Goal: Use online tool/utility: Use online tool/utility

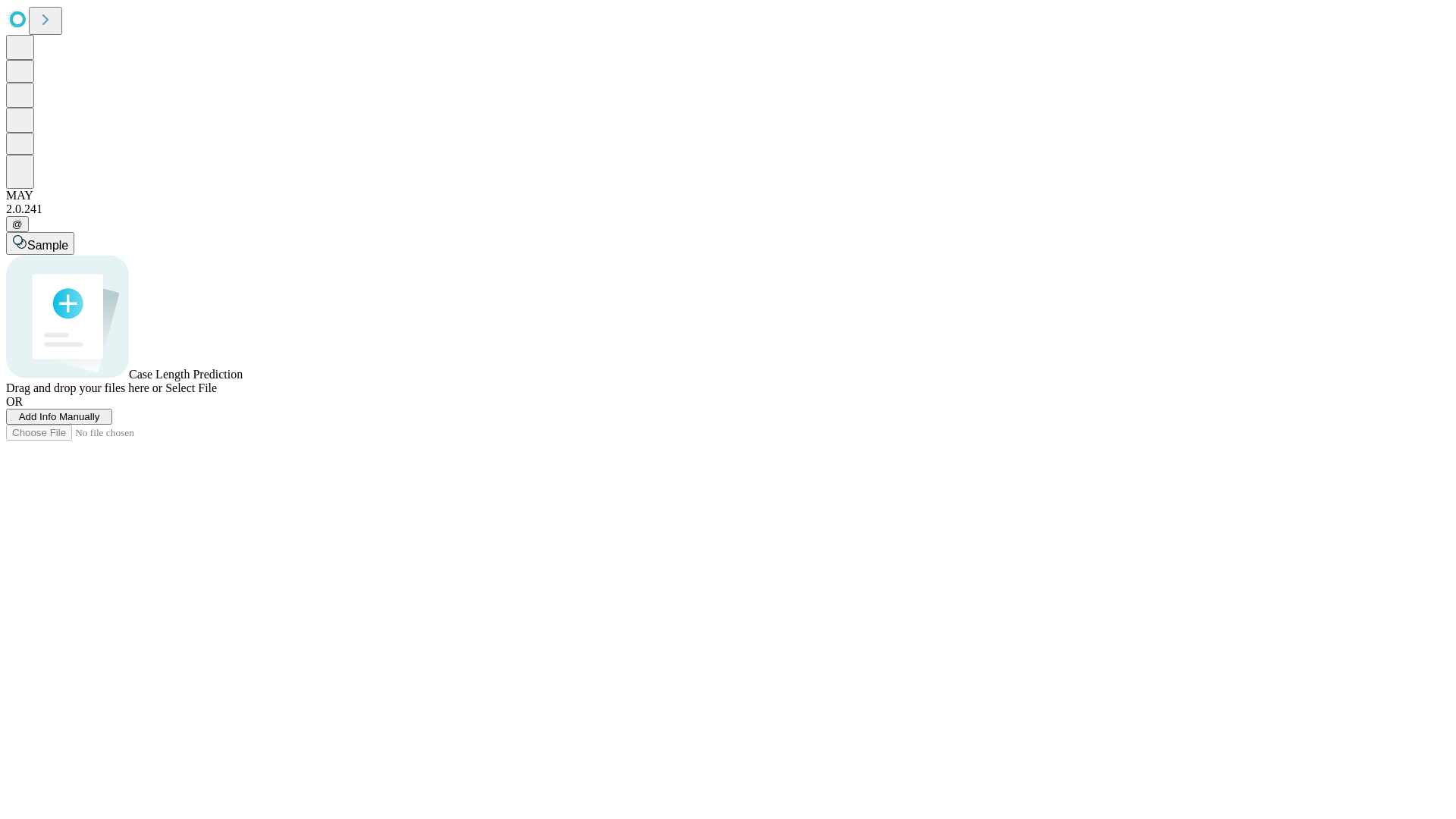
click at [217, 395] on span "Select File" at bounding box center [192, 388] width 52 height 13
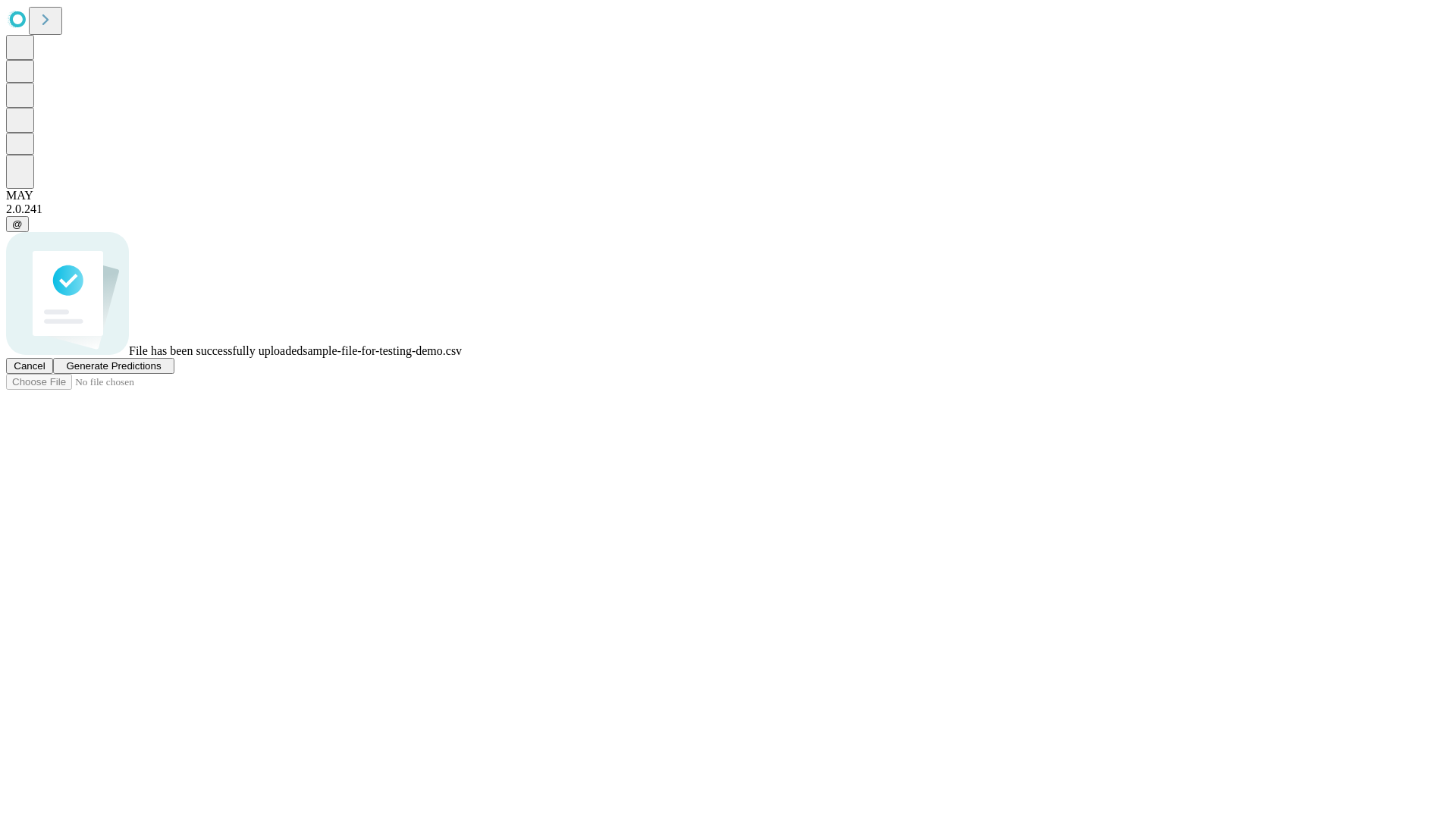
click at [161, 371] on span "Generate Predictions" at bounding box center [114, 366] width 95 height 12
